Goal: Task Accomplishment & Management: Manage account settings

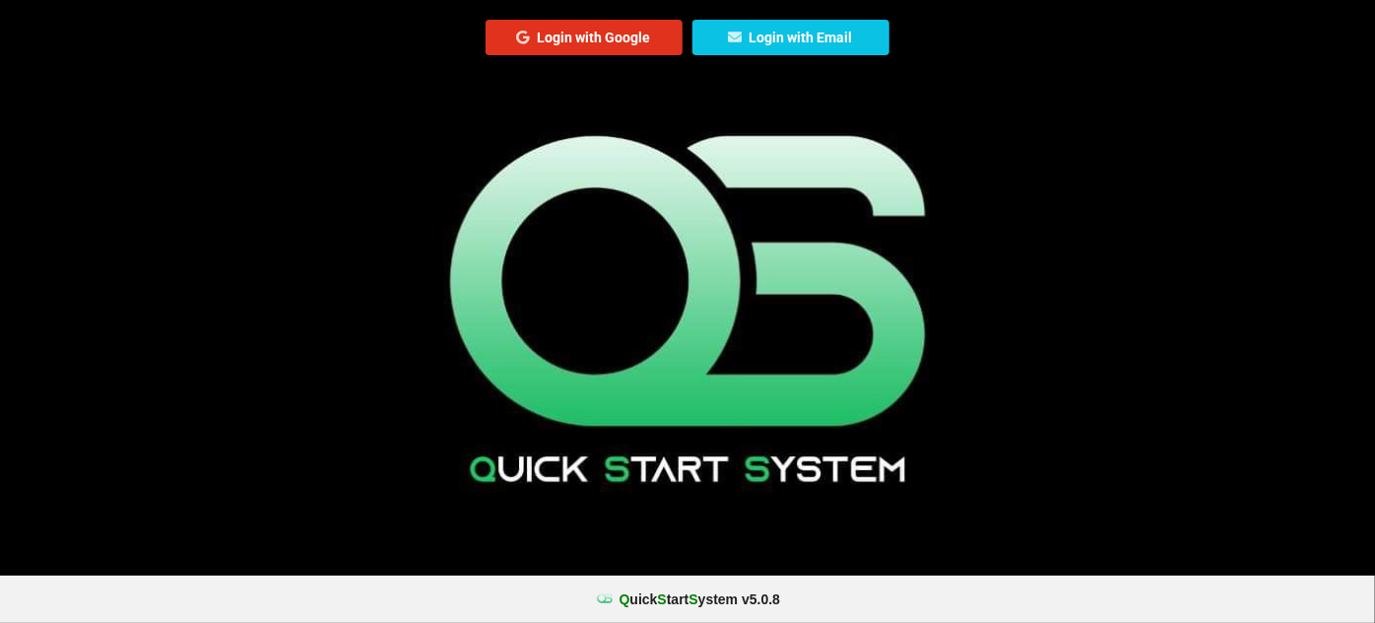
click at [601, 41] on button "Login with Google" at bounding box center [584, 37] width 197 height 35
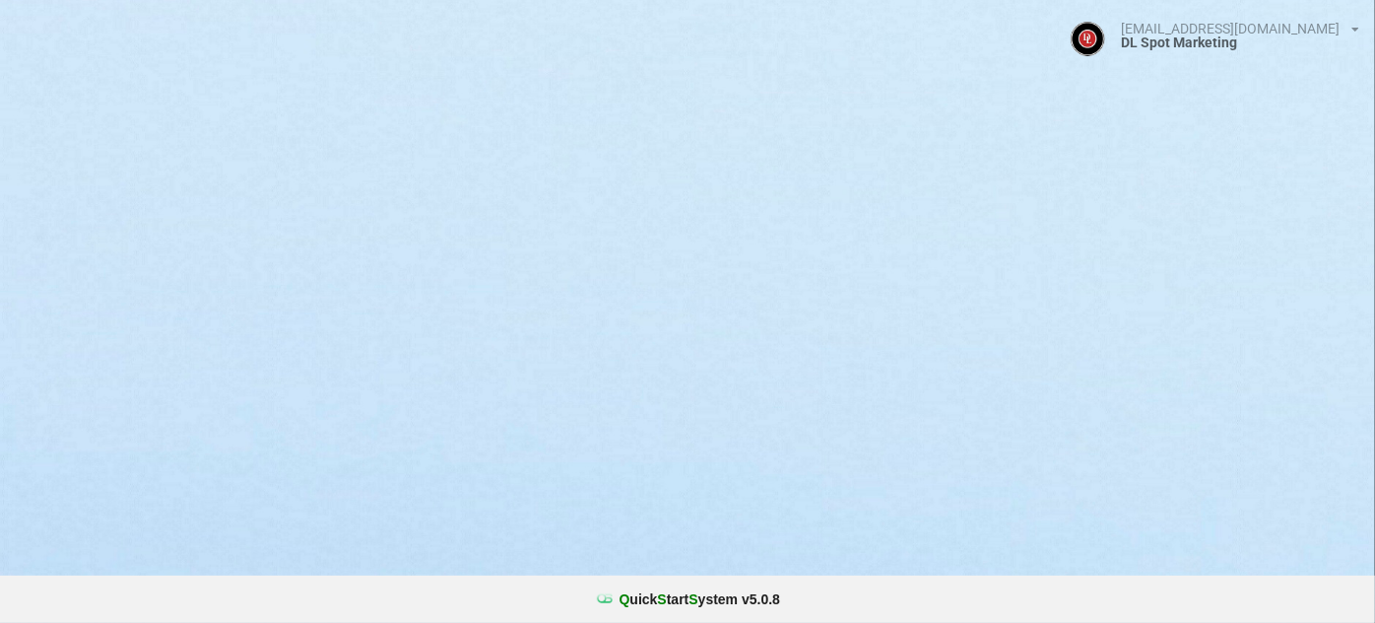
select select "25"
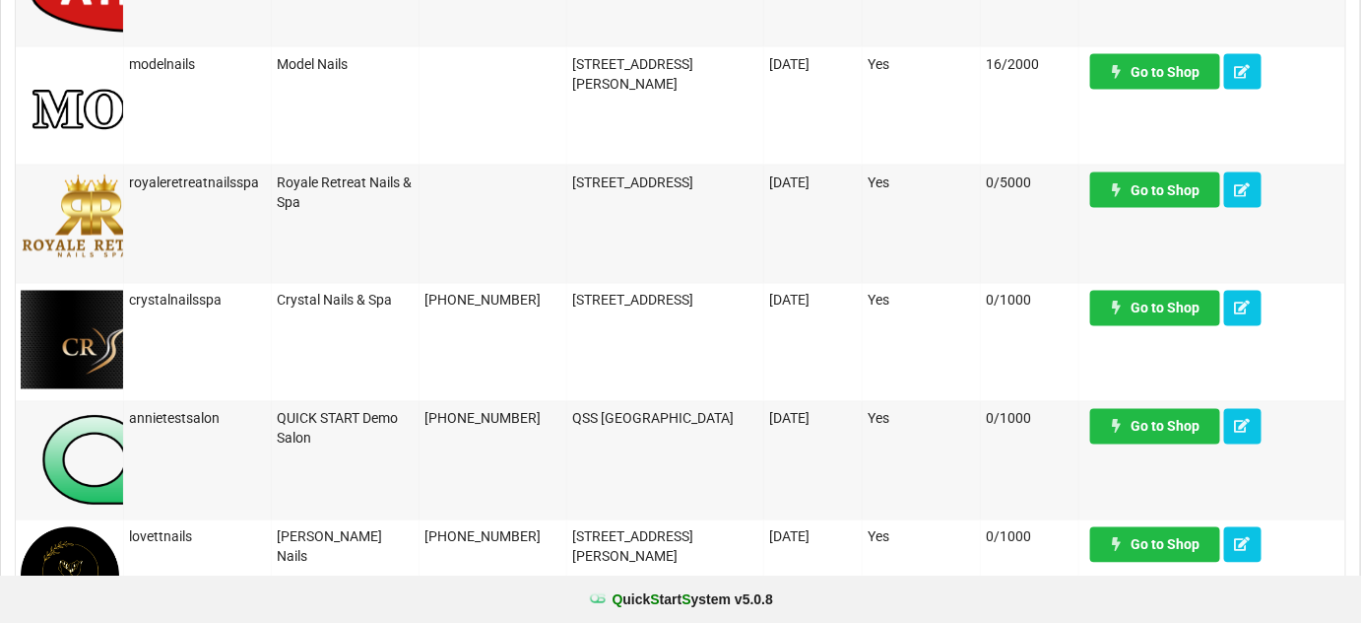
scroll to position [1074, 0]
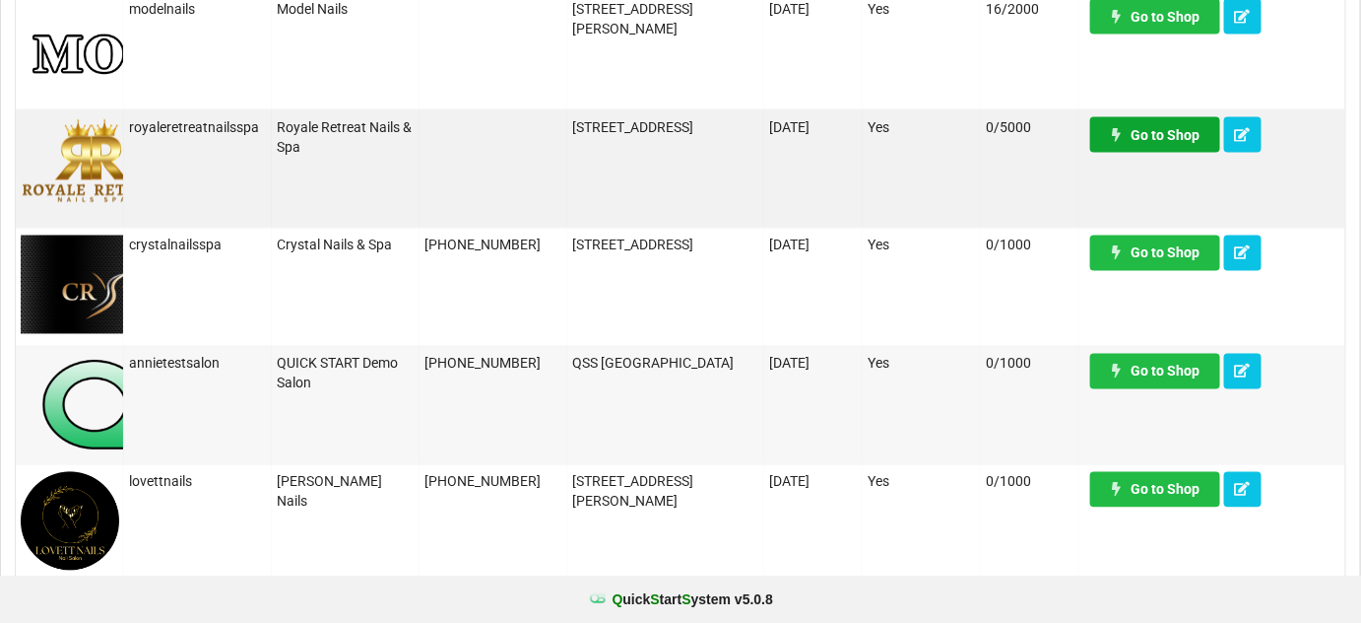
click at [1158, 138] on link "Go to Shop" at bounding box center [1155, 134] width 130 height 35
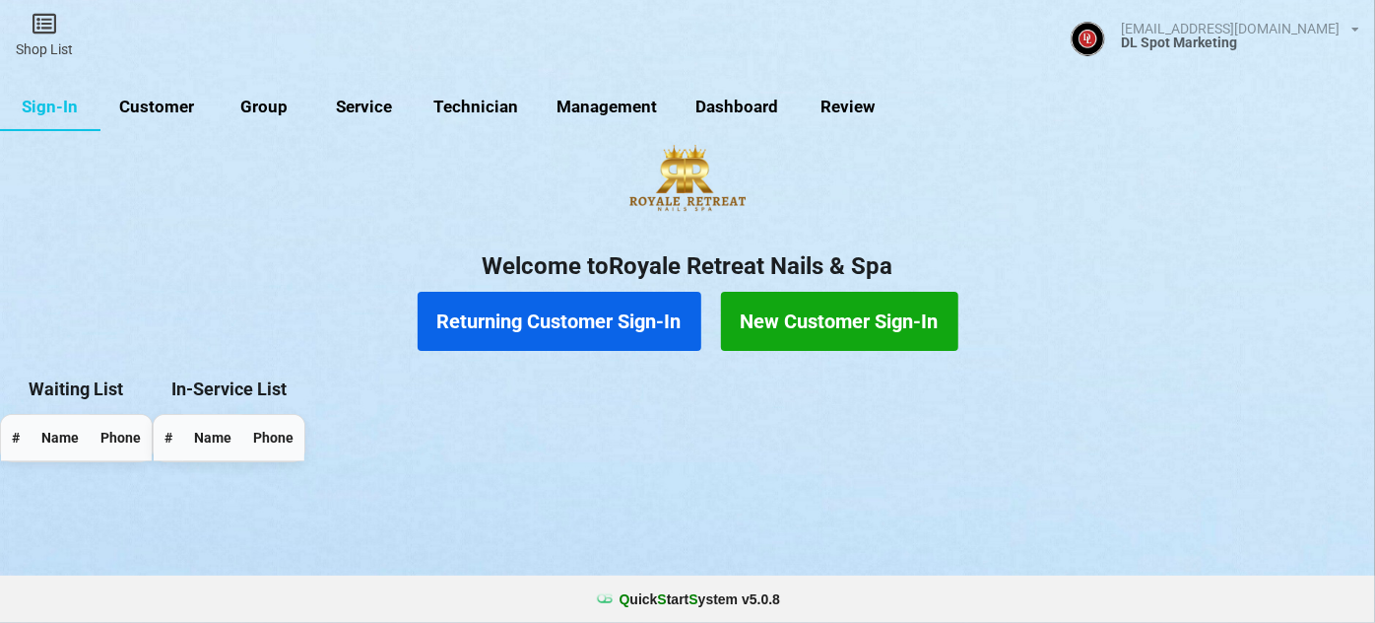
click at [188, 107] on link "Customer" at bounding box center [156, 107] width 113 height 47
select select "25"
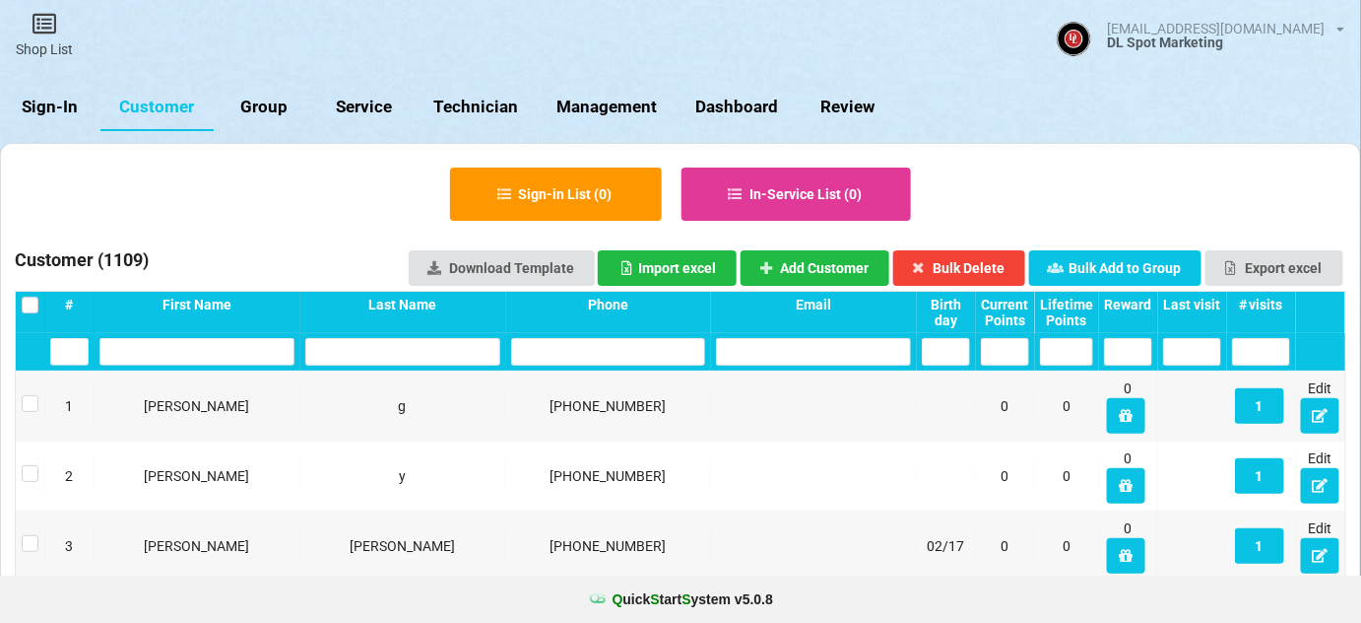
click at [585, 354] on input "text" at bounding box center [608, 352] width 195 height 28
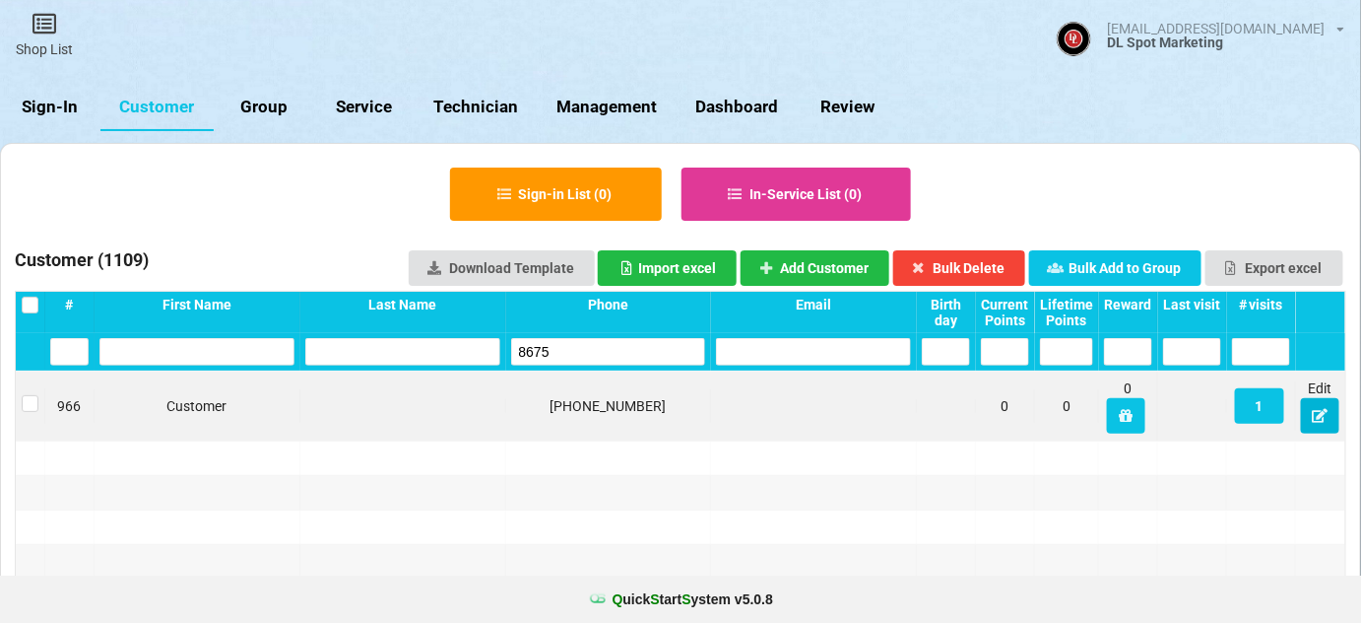
type input "8675"
click at [1318, 420] on icon at bounding box center [1320, 415] width 17 height 12
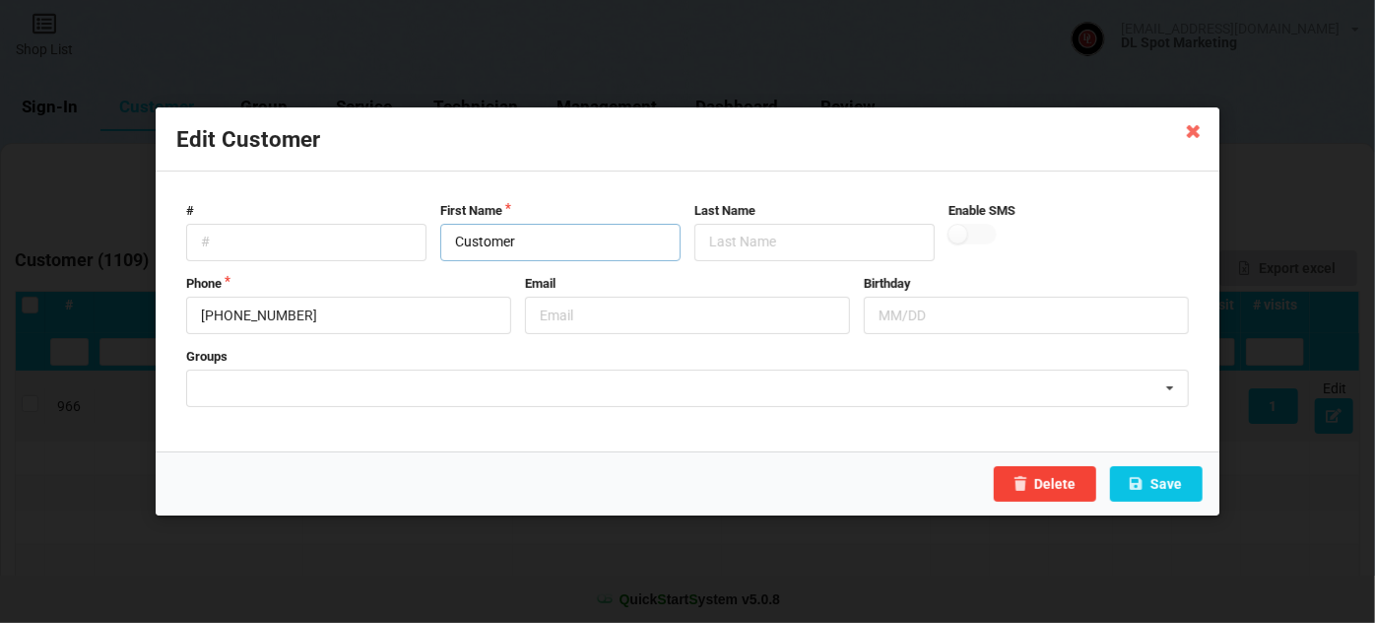
drag, startPoint x: 540, startPoint y: 235, endPoint x: 436, endPoint y: 264, distance: 107.3
click at [438, 263] on form "# First Name Customer Last Name Enable SMS Phone 832-868-8675 Email Birthday Gr…" at bounding box center [687, 311] width 1022 height 239
type input "Marie"
click at [1168, 485] on button "Save" at bounding box center [1156, 483] width 93 height 35
